Goal: Task Accomplishment & Management: Complete application form

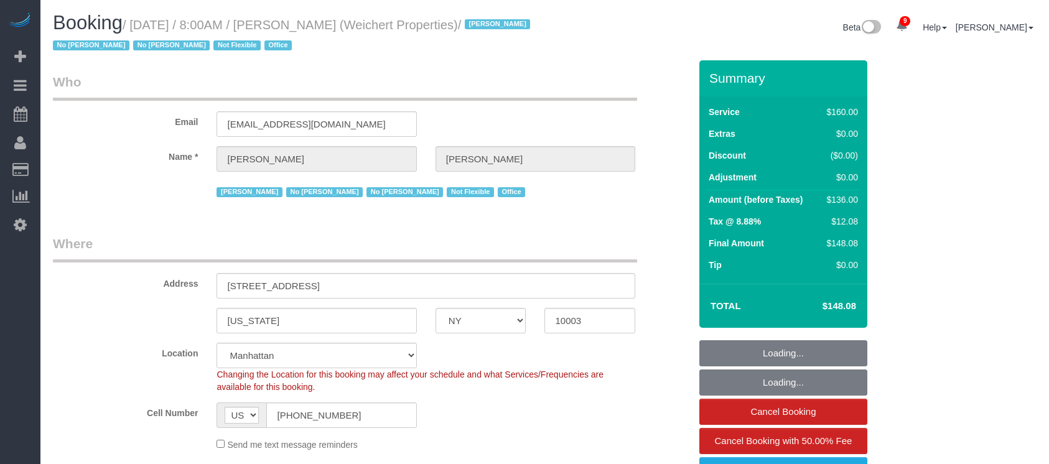
select select "NY"
select select "spot59"
select select "number:89"
select select "number:90"
select select "number:15"
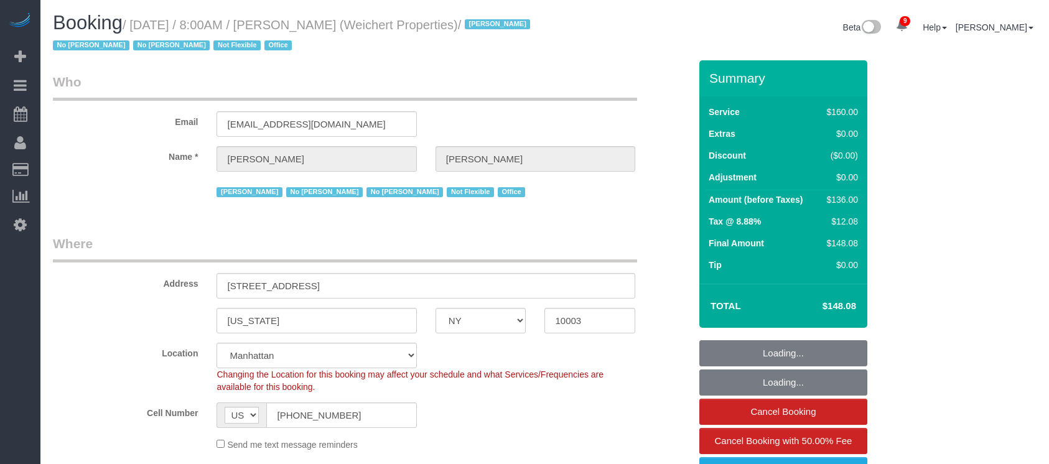
select select "number:7"
select select "number:21"
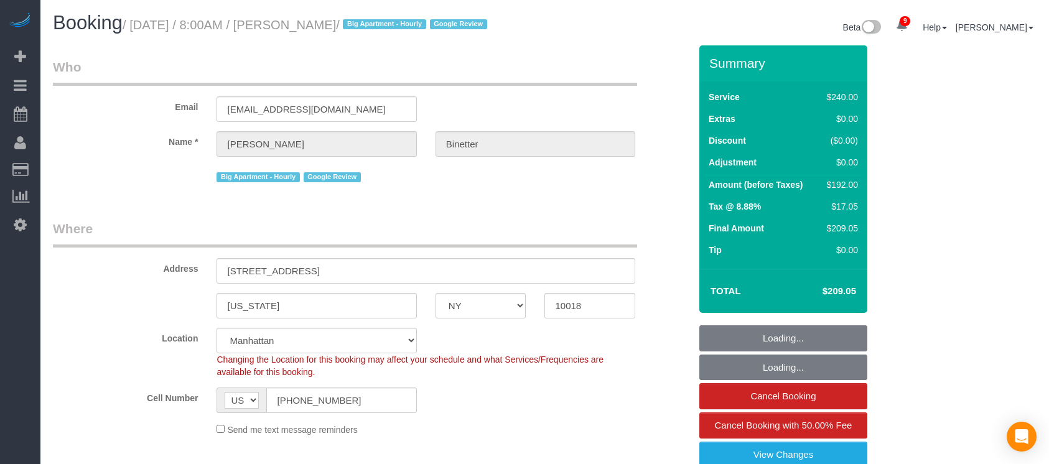
select select "NY"
select select "180"
select select "spot1"
select select "number:89"
select select "number:90"
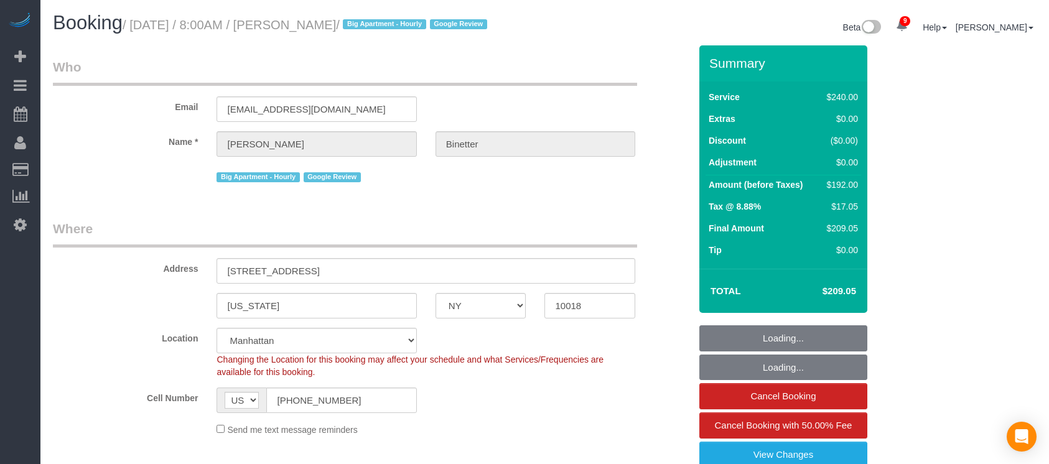
select select "number:15"
select select "number:5"
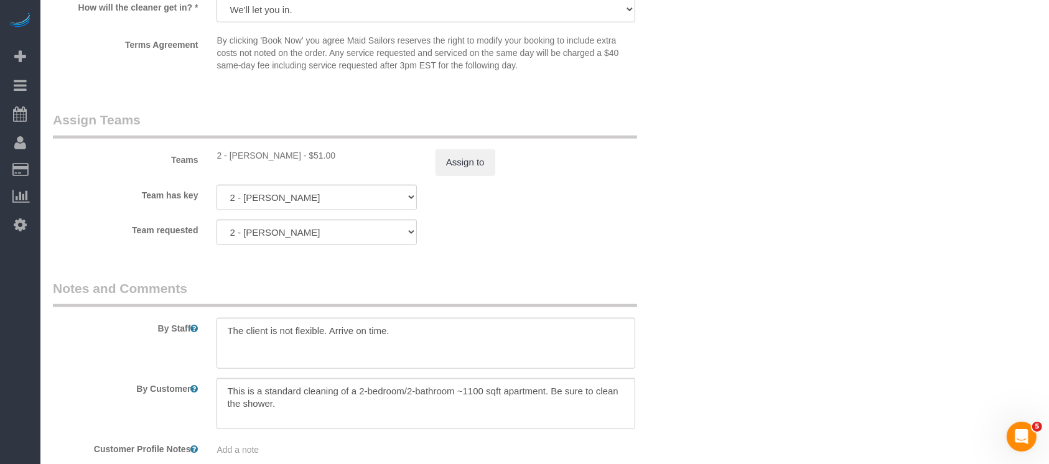
scroll to position [1289, 0]
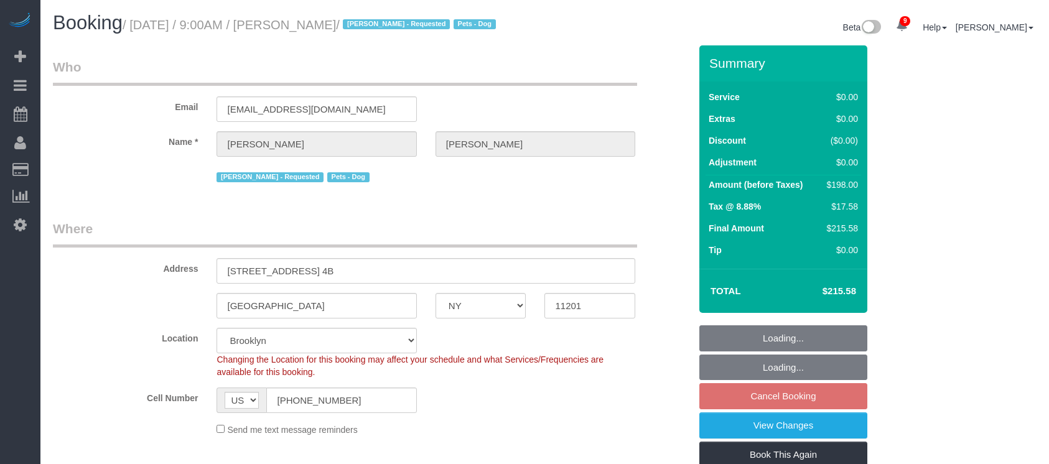
select select "NY"
select select "2"
select select "string:stripe-pm_1QRarJ4VGloSiKo7f1CdWVbw"
select select "spot59"
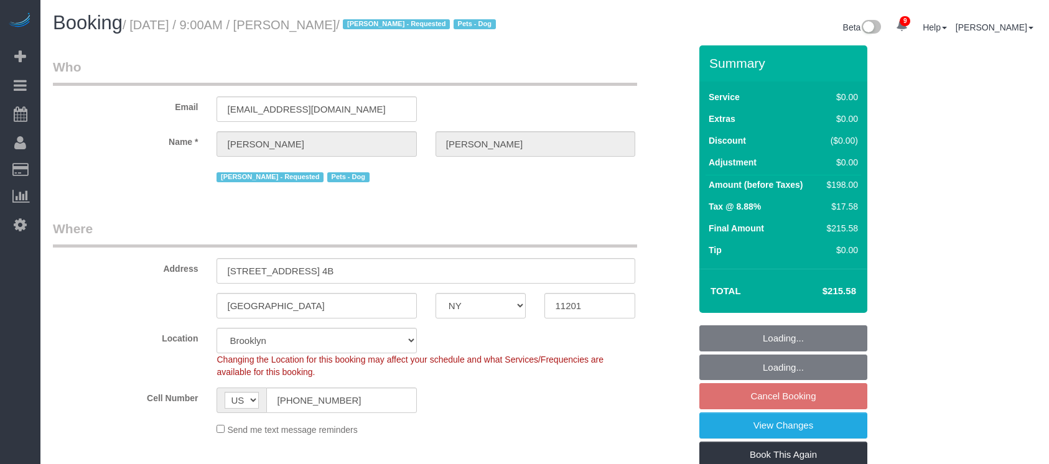
select select "number:57"
select select "number:72"
select select "number:13"
select select "number:5"
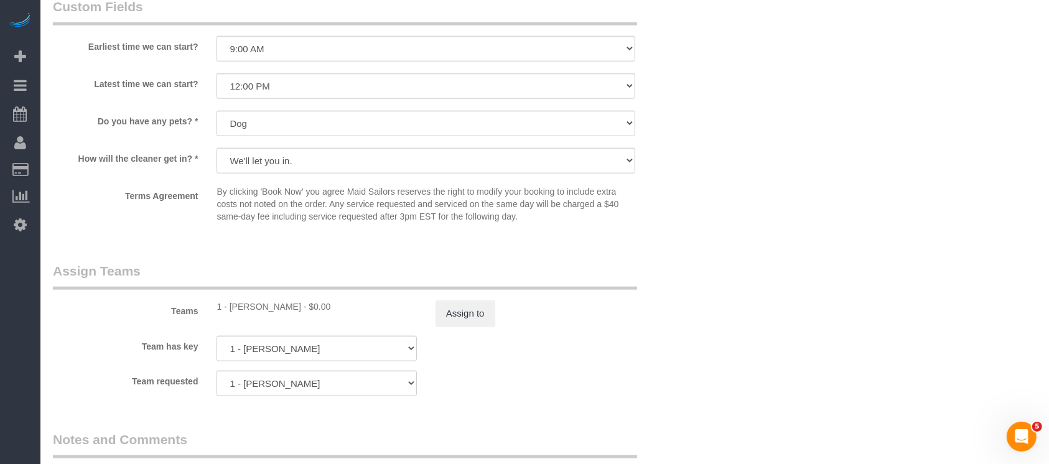
scroll to position [1577, 0]
